Goal: Check status

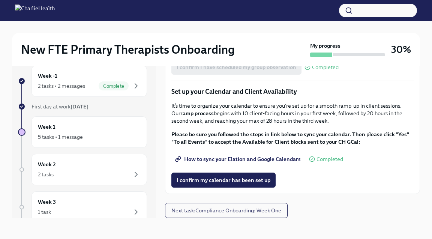
scroll to position [1102, 0]
click at [220, 179] on span "I confirm my calendar has been set up" at bounding box center [224, 180] width 94 height 8
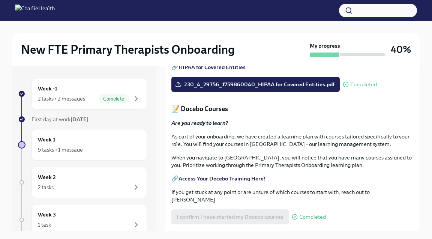
scroll to position [0, 0]
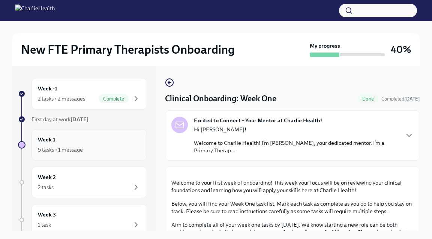
click at [76, 149] on div "5 tasks • 1 message" at bounding box center [60, 150] width 45 height 8
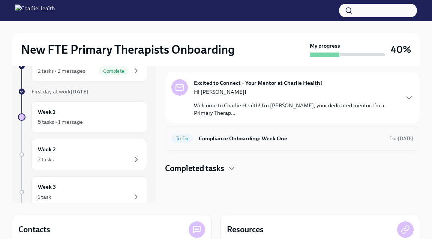
scroll to position [32, 0]
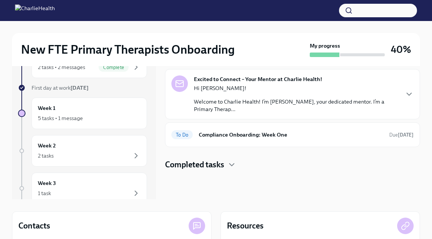
click at [228, 165] on div "Completed tasks" at bounding box center [292, 164] width 255 height 11
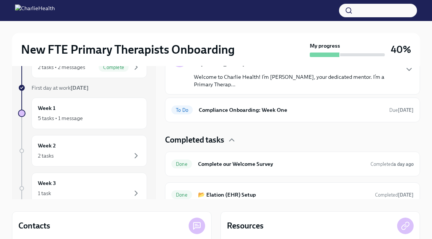
scroll to position [23, 0]
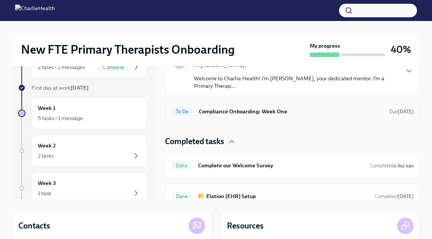
click at [260, 112] on h6 "Compliance Onboarding: Week One" at bounding box center [291, 111] width 185 height 8
